Goal: Information Seeking & Learning: Learn about a topic

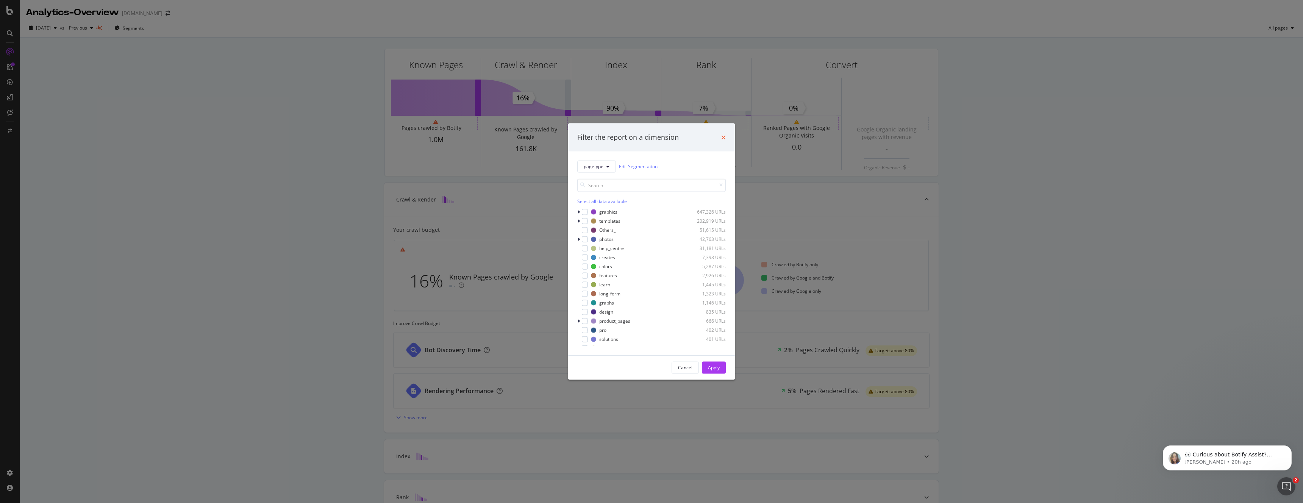
click at [724, 136] on icon "times" at bounding box center [723, 137] width 5 height 6
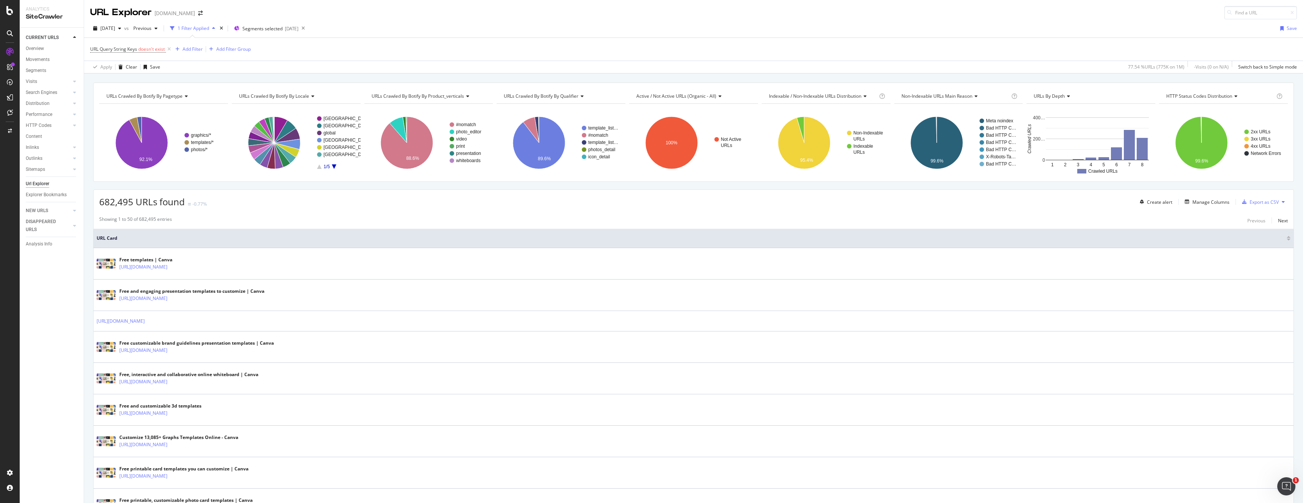
click at [471, 235] on span "URL Card" at bounding box center [691, 238] width 1188 height 7
click at [134, 123] on icon "A chart." at bounding box center [135, 130] width 12 height 26
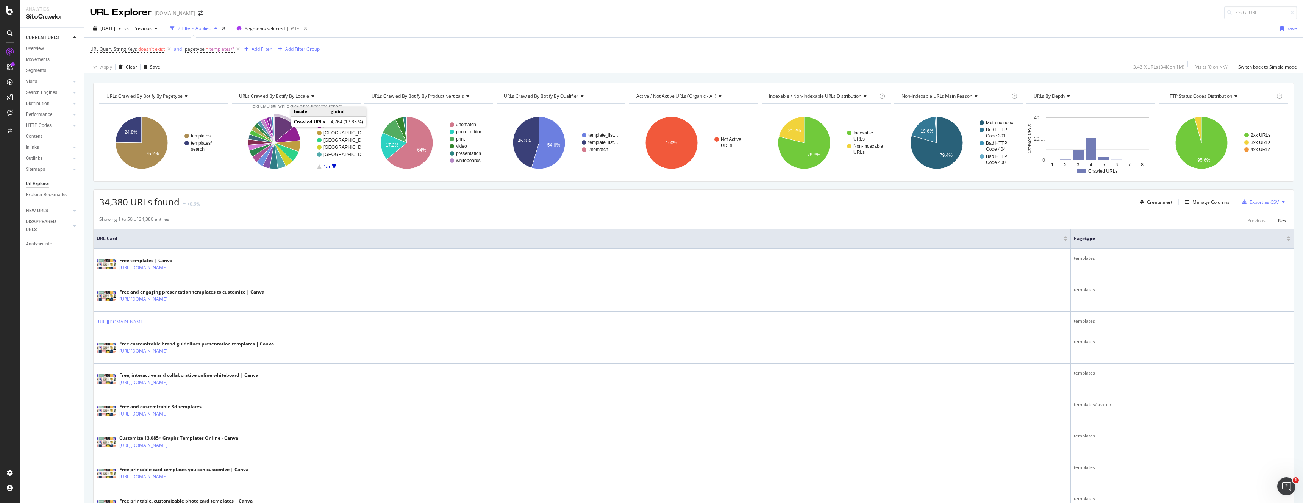
click at [279, 123] on icon "A chart." at bounding box center [284, 130] width 20 height 26
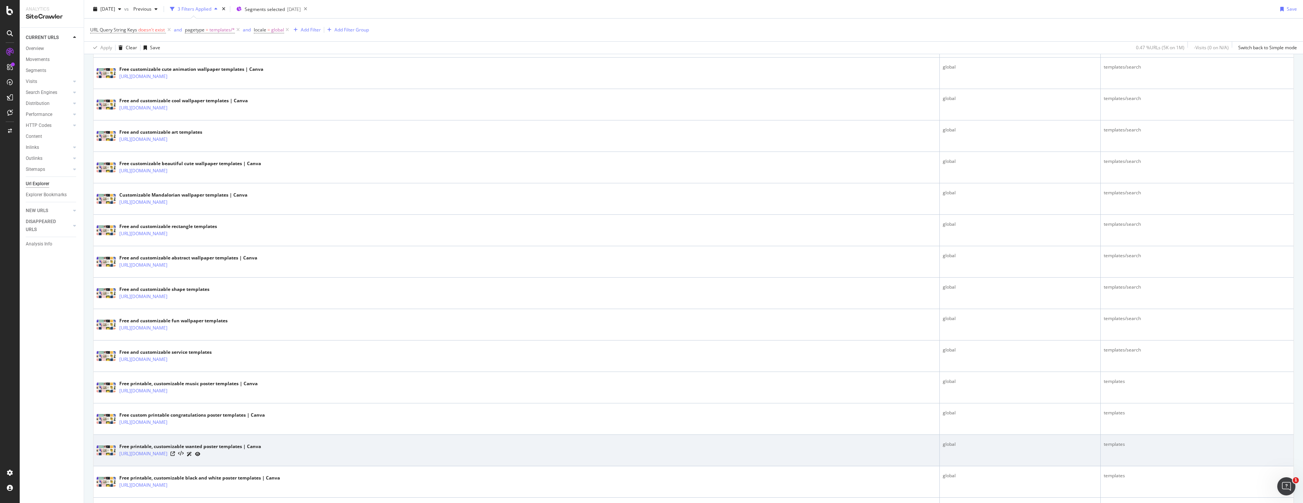
scroll to position [721, 0]
